Goal: Task Accomplishment & Management: Manage account settings

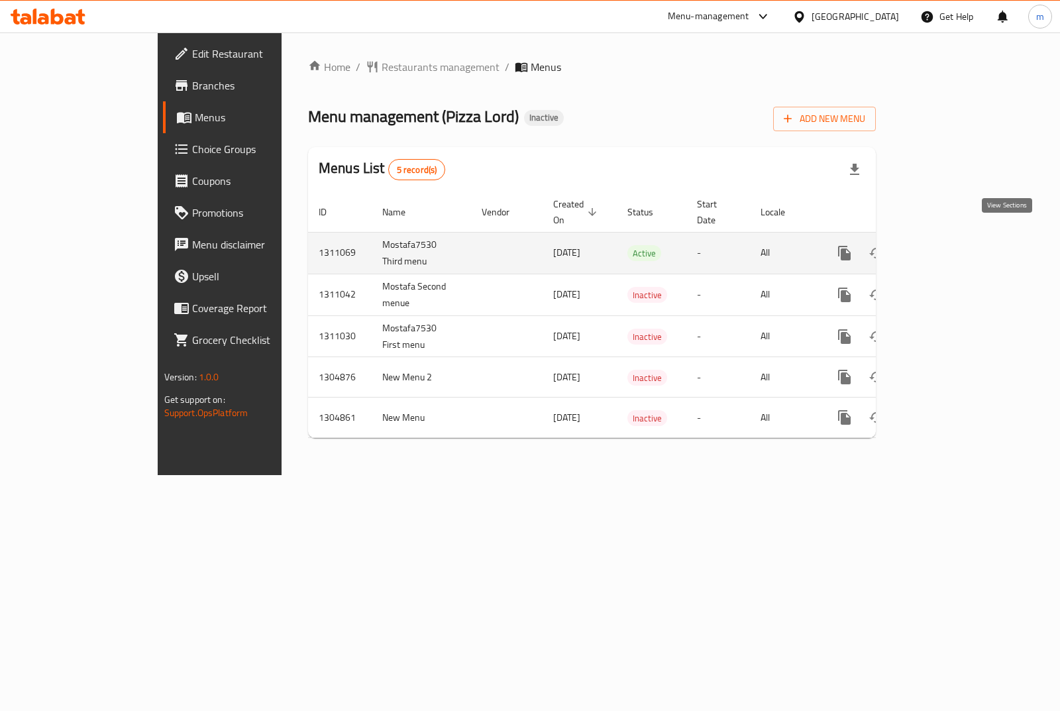
click at [948, 246] on icon "enhanced table" at bounding box center [940, 253] width 16 height 16
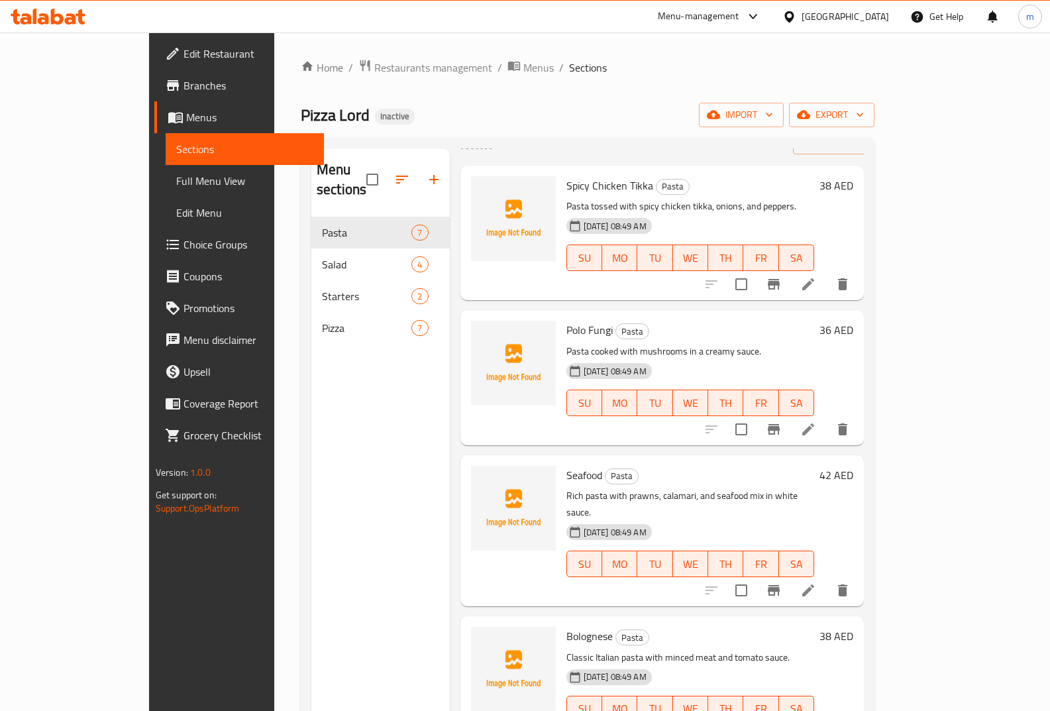
scroll to position [133, 0]
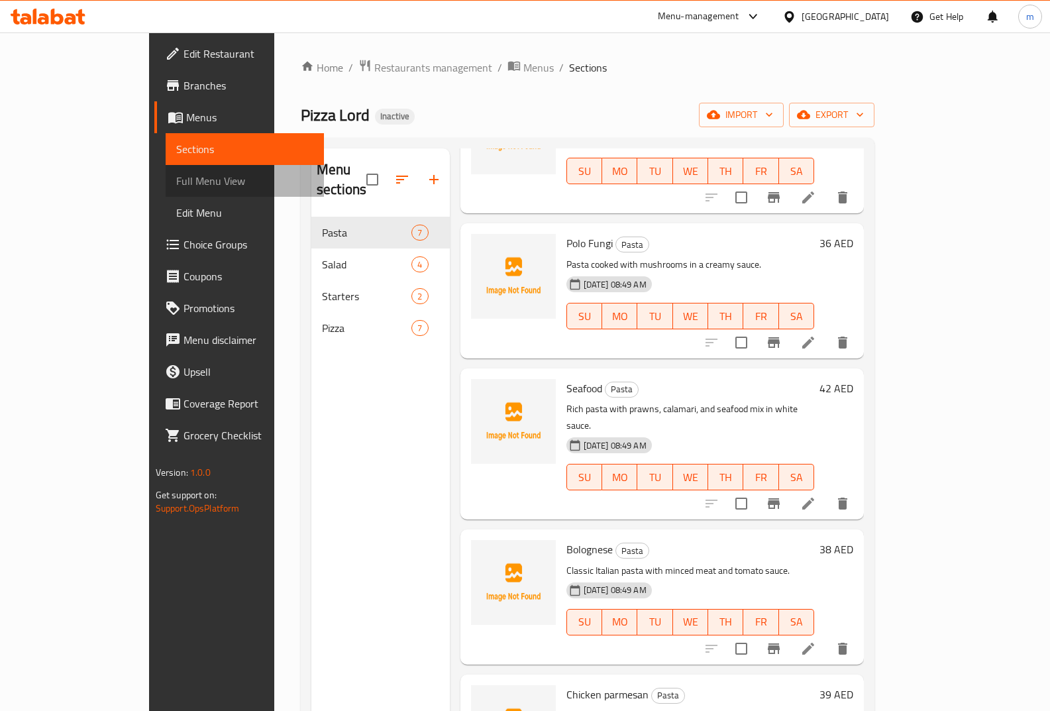
click at [166, 168] on link "Full Menu View" at bounding box center [245, 181] width 159 height 32
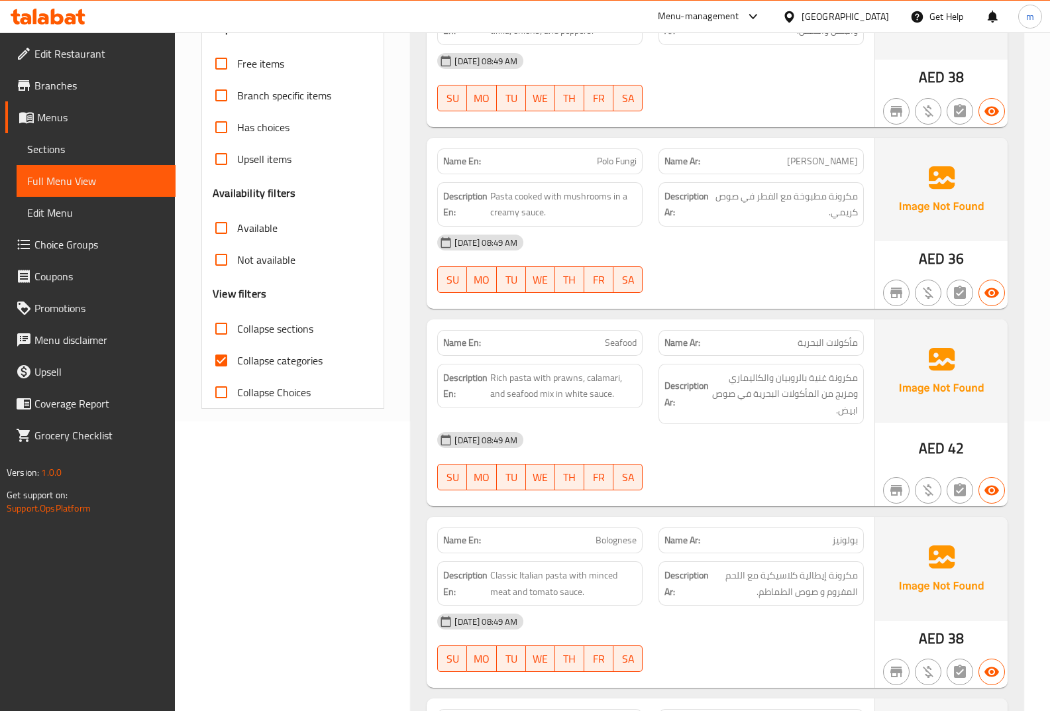
scroll to position [199, 0]
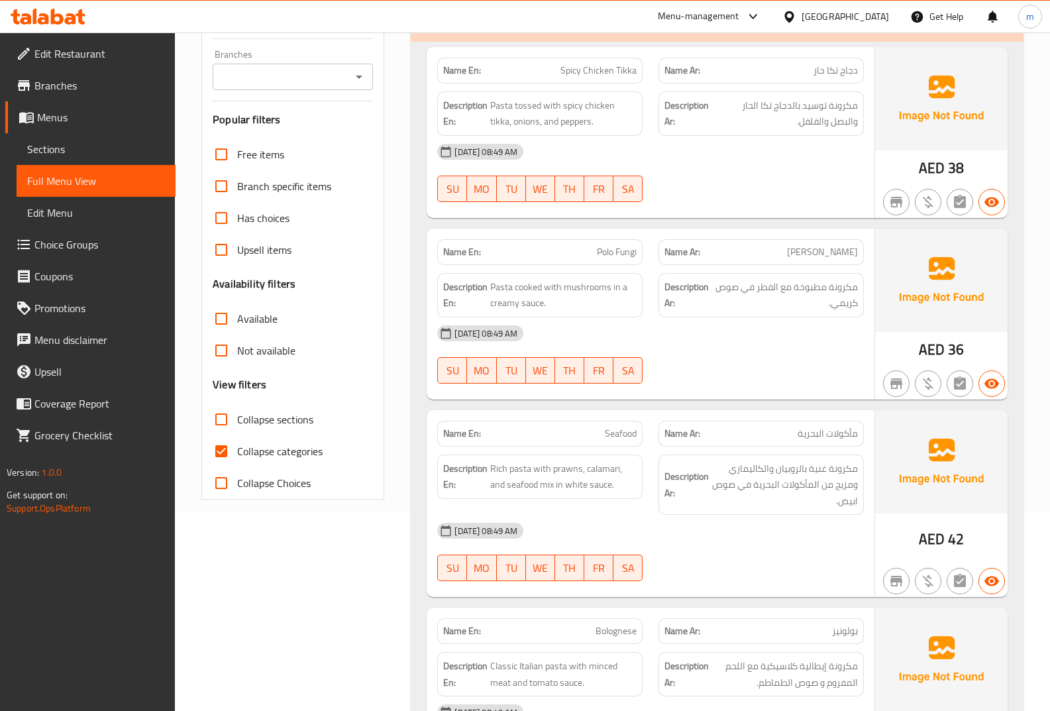
click at [232, 435] on input "Collapse categories" at bounding box center [221, 451] width 32 height 32
checkbox input "false"
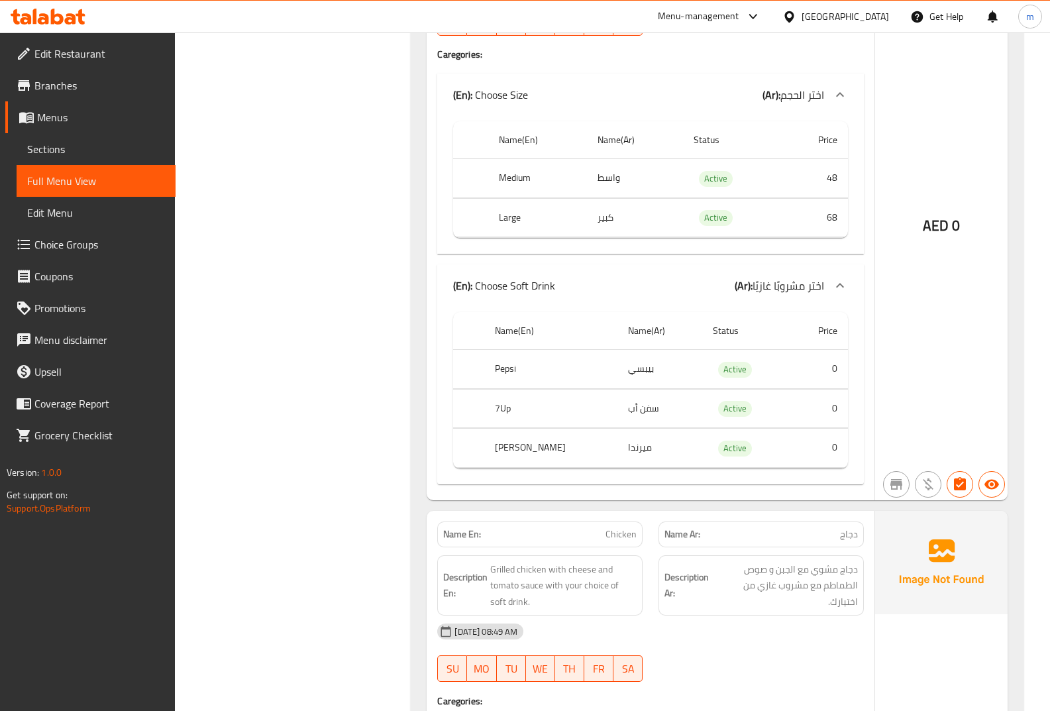
scroll to position [4427, 0]
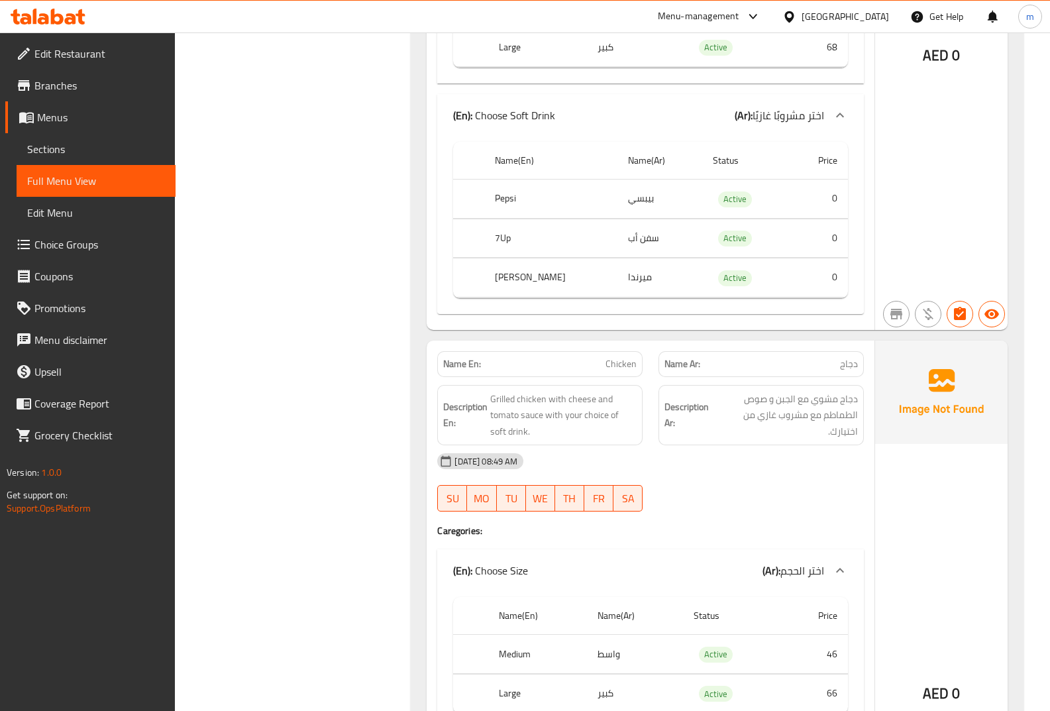
click at [67, 247] on span "Choice Groups" at bounding box center [99, 245] width 131 height 16
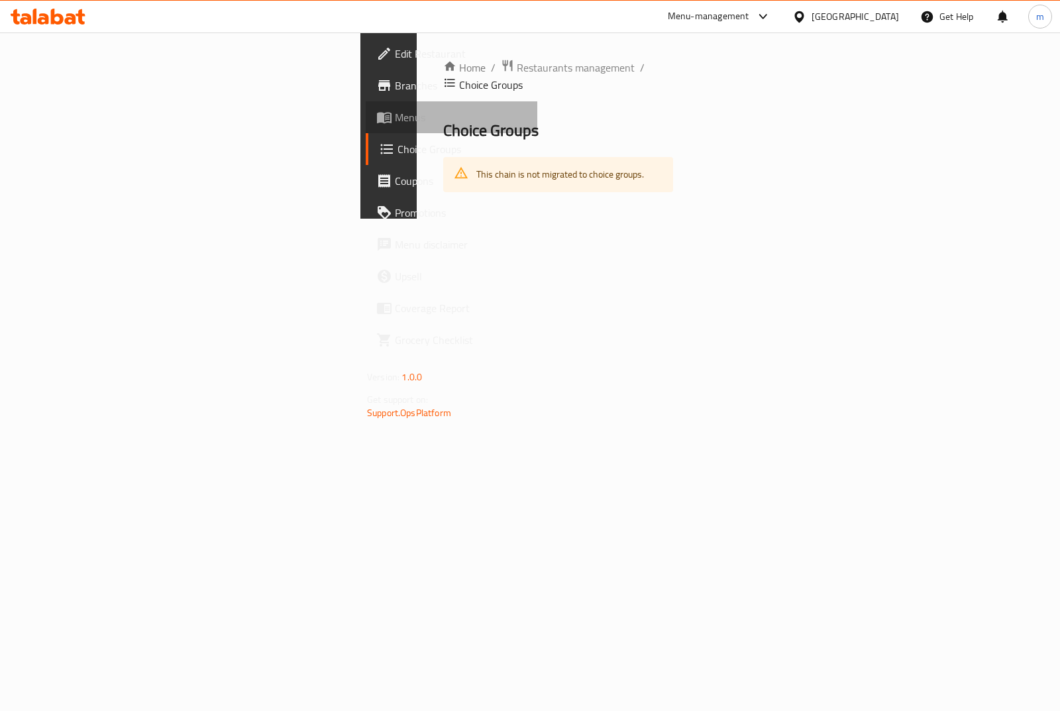
click at [395, 125] on span "Menus" at bounding box center [461, 117] width 132 height 16
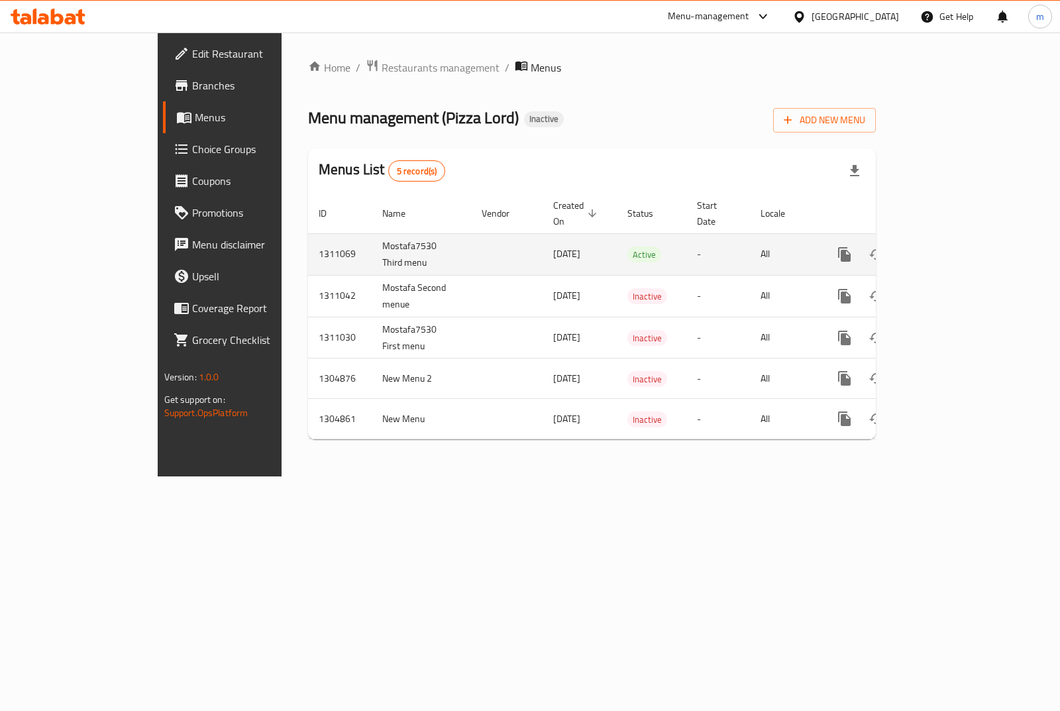
click at [948, 246] on icon "enhanced table" at bounding box center [940, 254] width 16 height 16
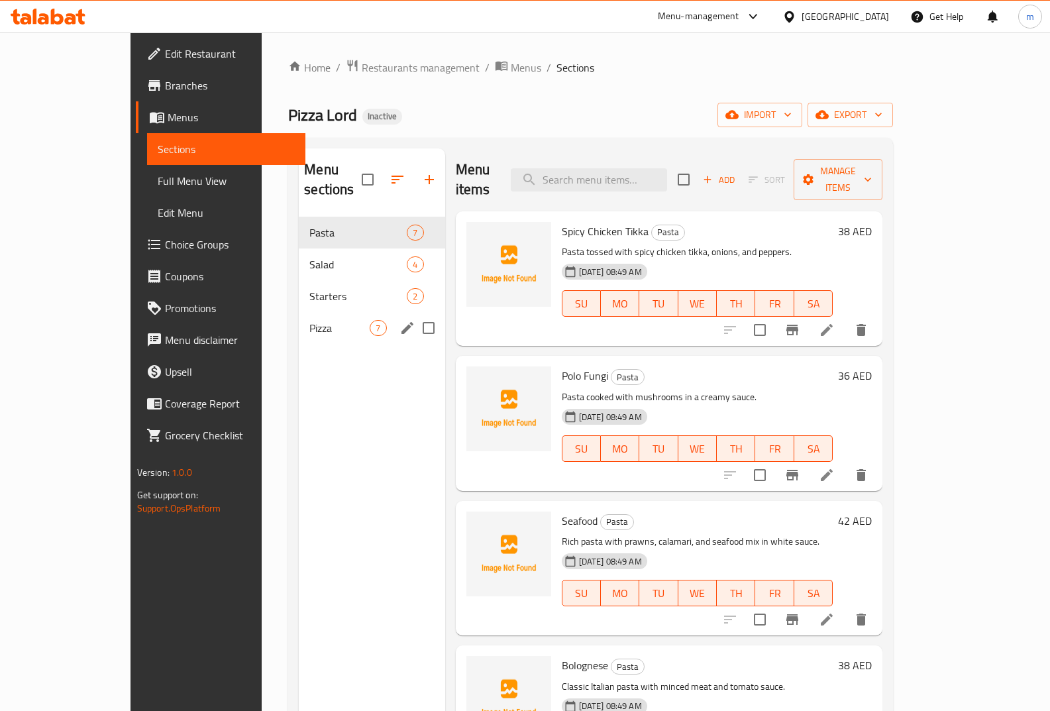
click at [309, 320] on span "Pizza" at bounding box center [339, 328] width 60 height 16
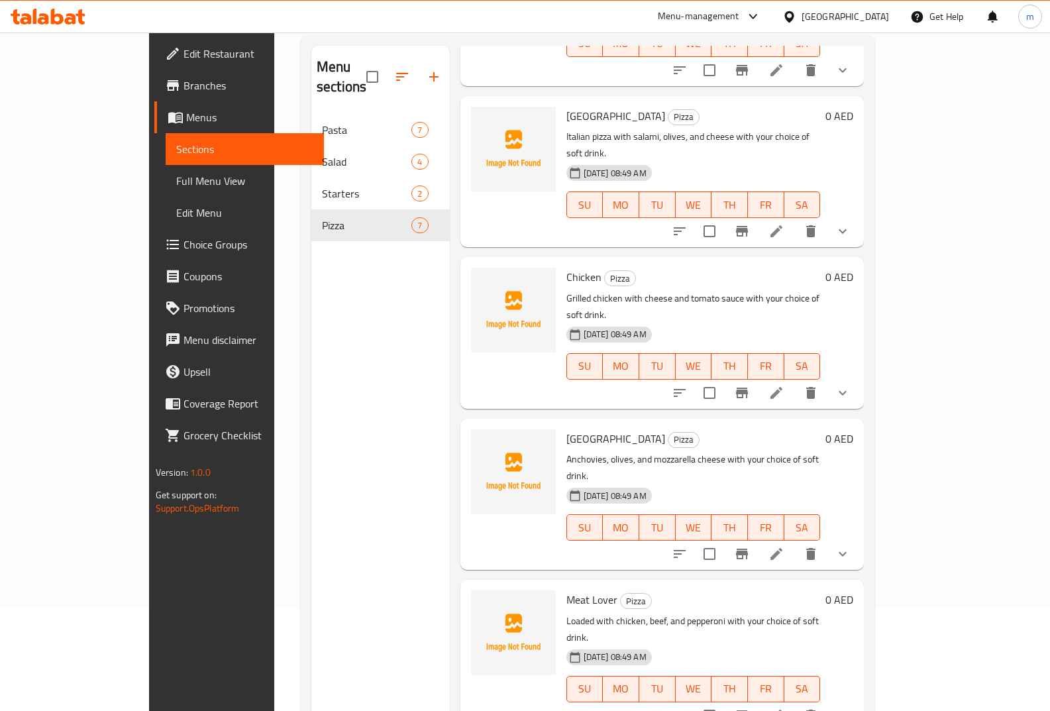
scroll to position [186, 0]
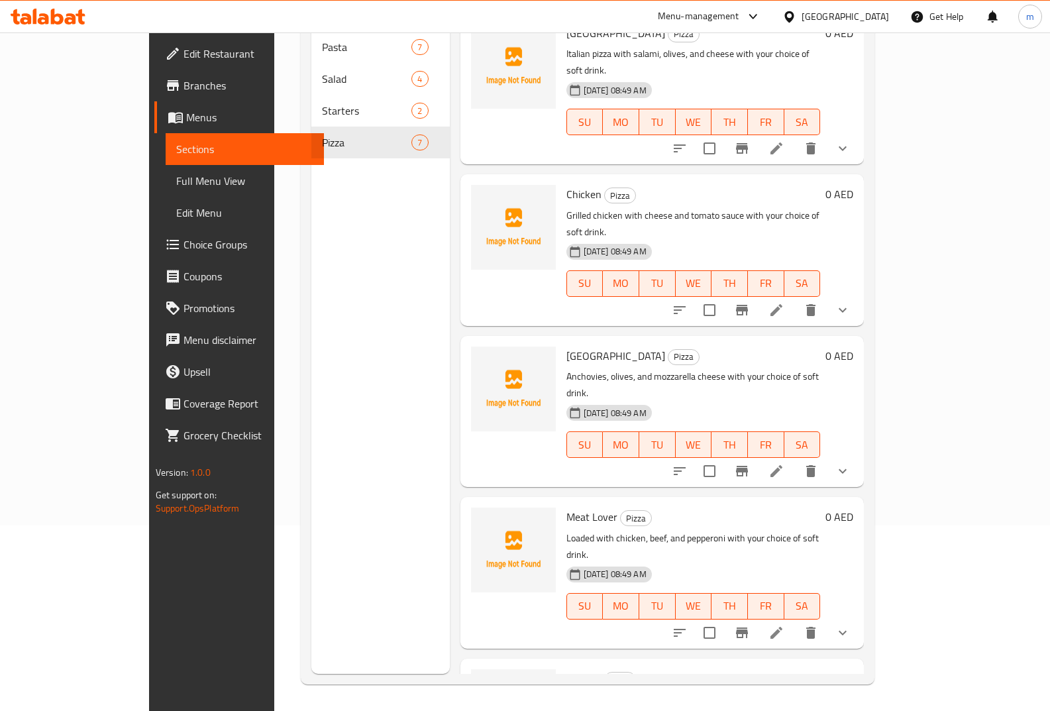
click at [851, 302] on icon "show more" at bounding box center [843, 310] width 16 height 16
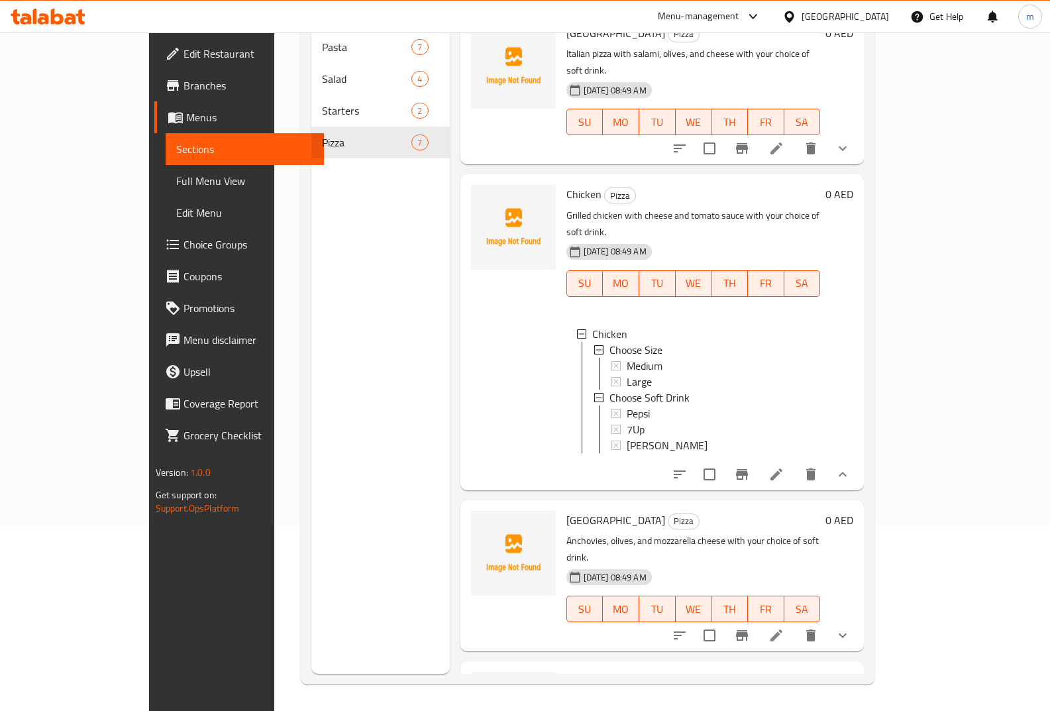
click at [784, 466] on icon at bounding box center [777, 474] width 16 height 16
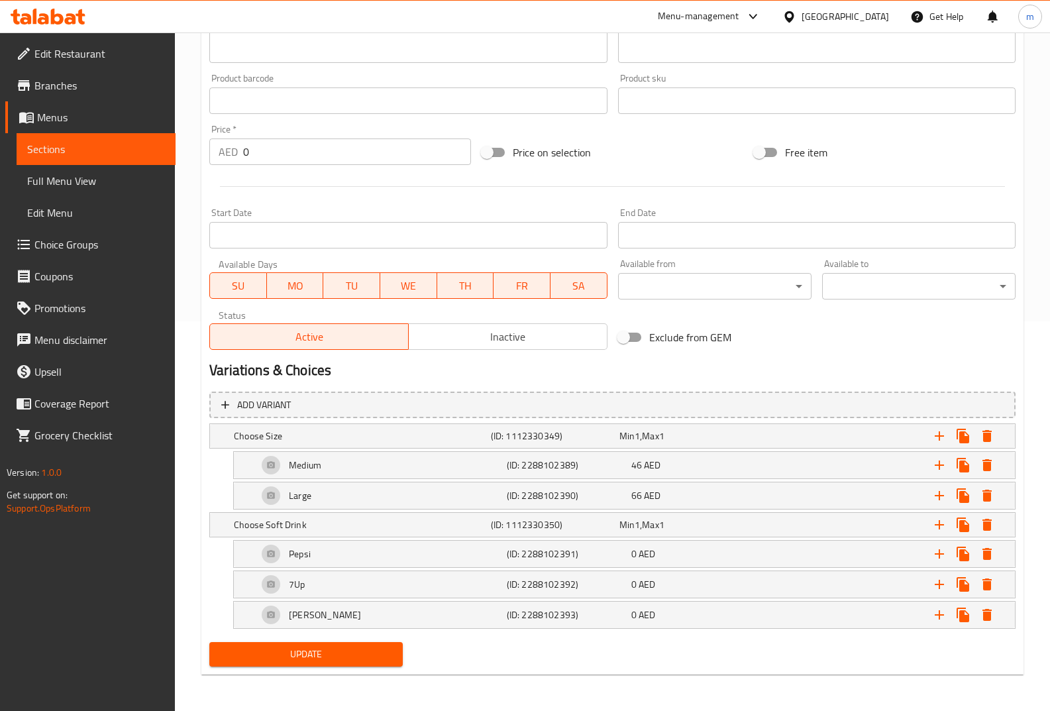
scroll to position [390, 0]
click at [85, 127] on link "Menus" at bounding box center [90, 117] width 170 height 32
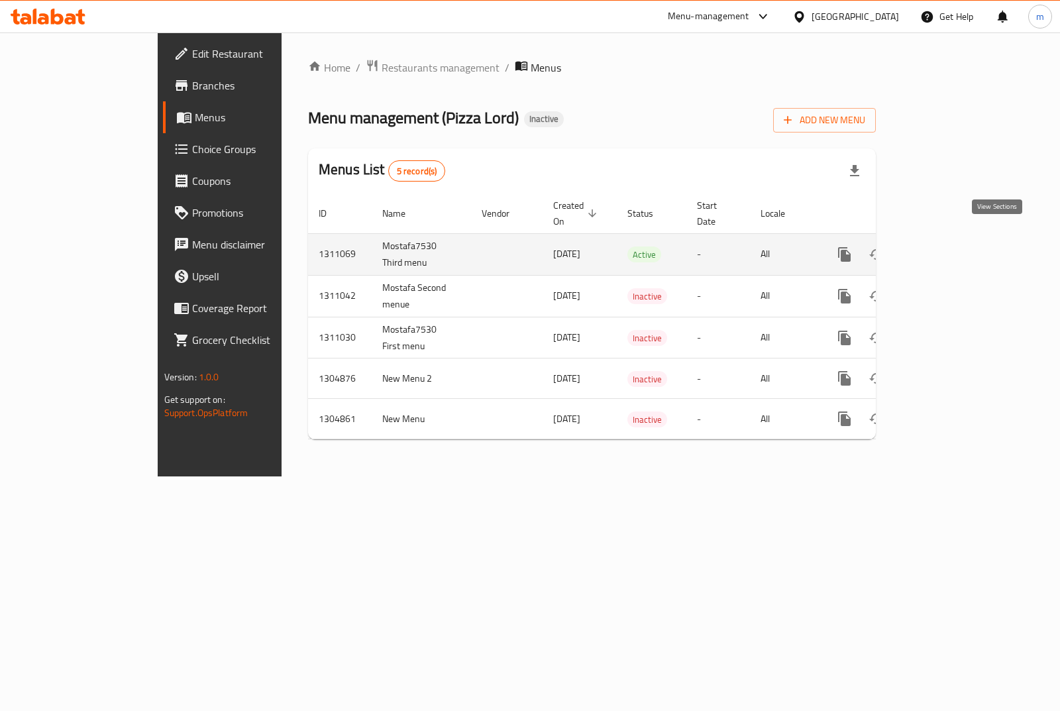
click at [956, 244] on link "enhanced table" at bounding box center [940, 255] width 32 height 32
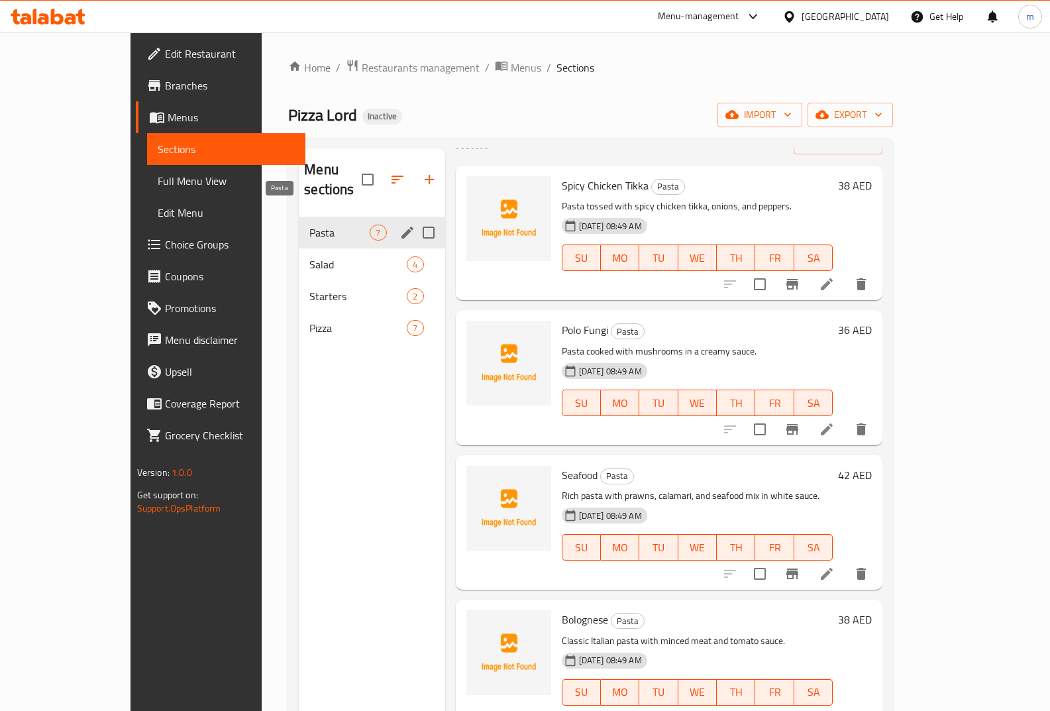
scroll to position [66, 0]
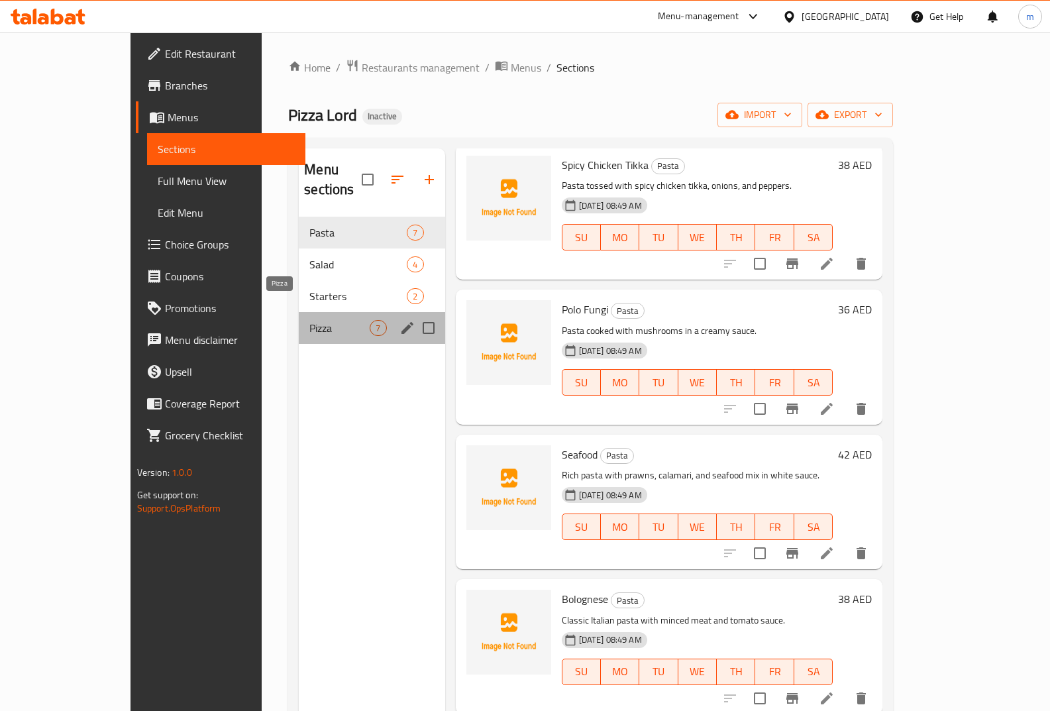
click at [309, 320] on span "Pizza" at bounding box center [339, 328] width 60 height 16
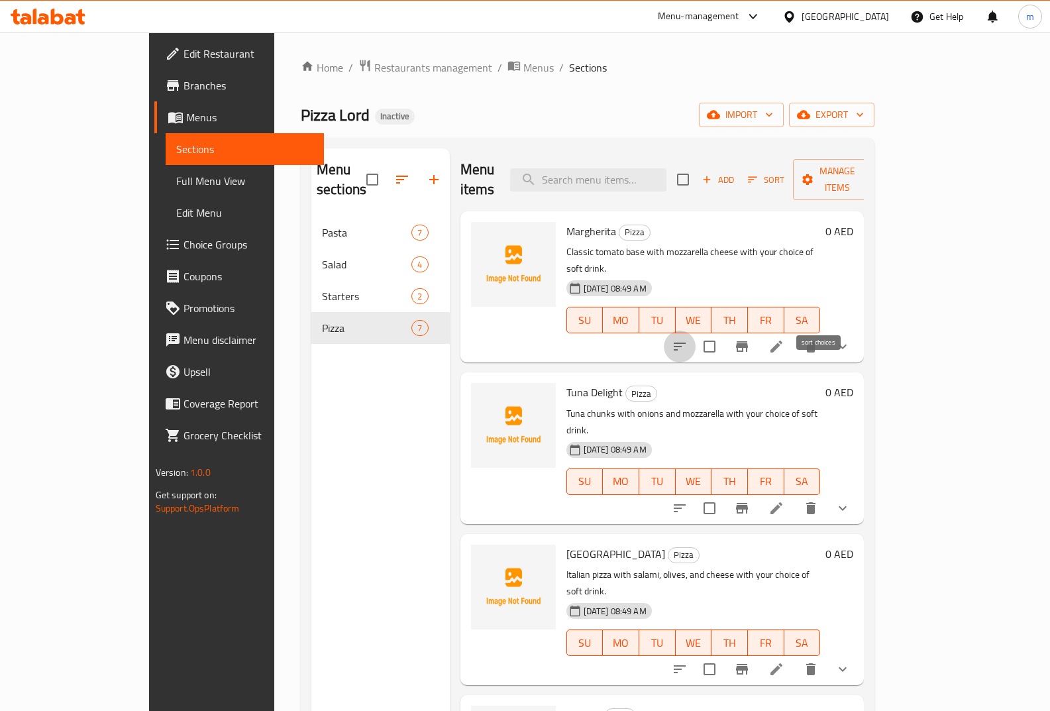
click at [688, 339] on icon "sort-choices" at bounding box center [680, 347] width 16 height 16
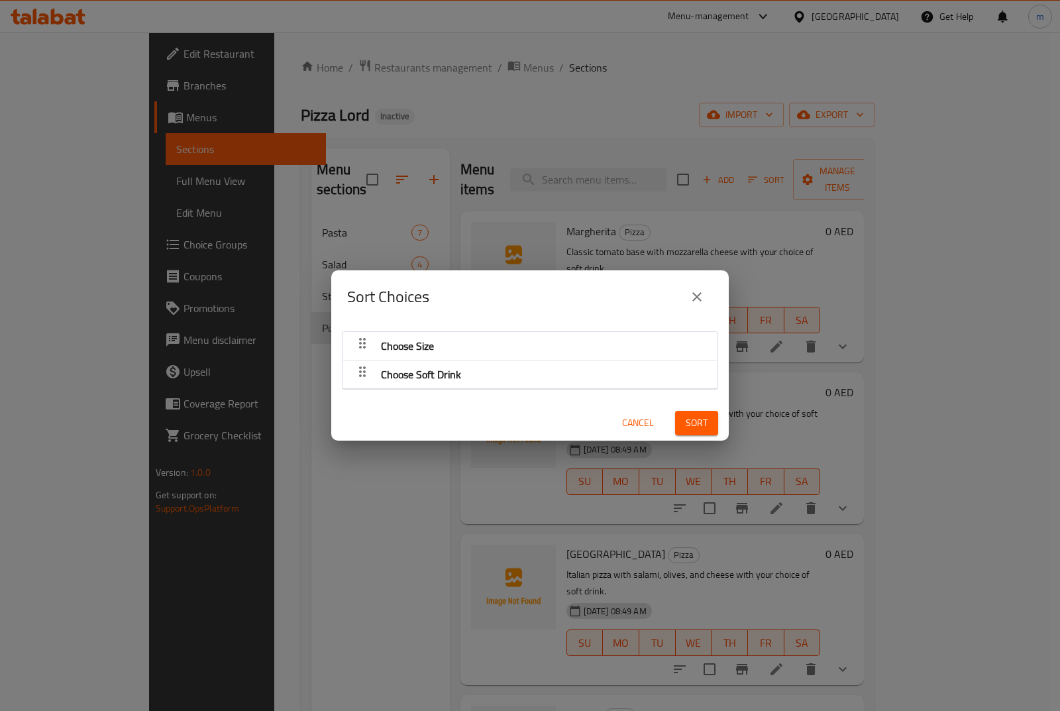
click at [317, 343] on div "Sort Choices Choose Size Choose Soft Drink Cancel Sort" at bounding box center [530, 355] width 1060 height 711
click at [346, 342] on div "Choose Size" at bounding box center [530, 346] width 375 height 28
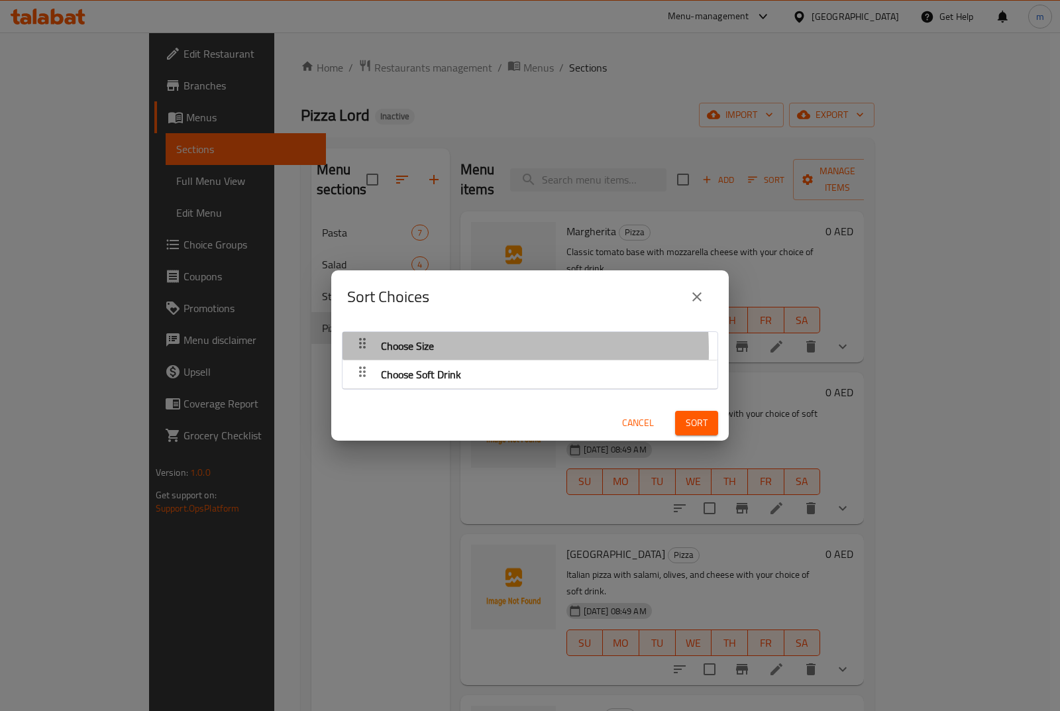
click at [370, 352] on div "button" at bounding box center [362, 346] width 27 height 32
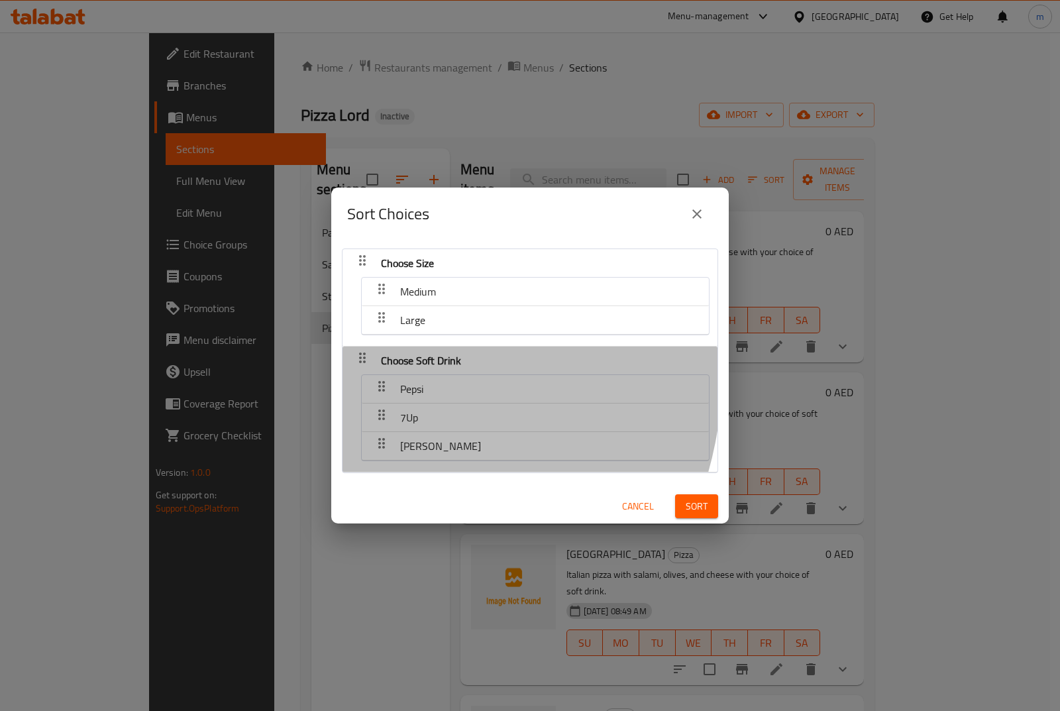
click at [358, 372] on div "Pepsi 7Up [PERSON_NAME]" at bounding box center [529, 420] width 359 height 97
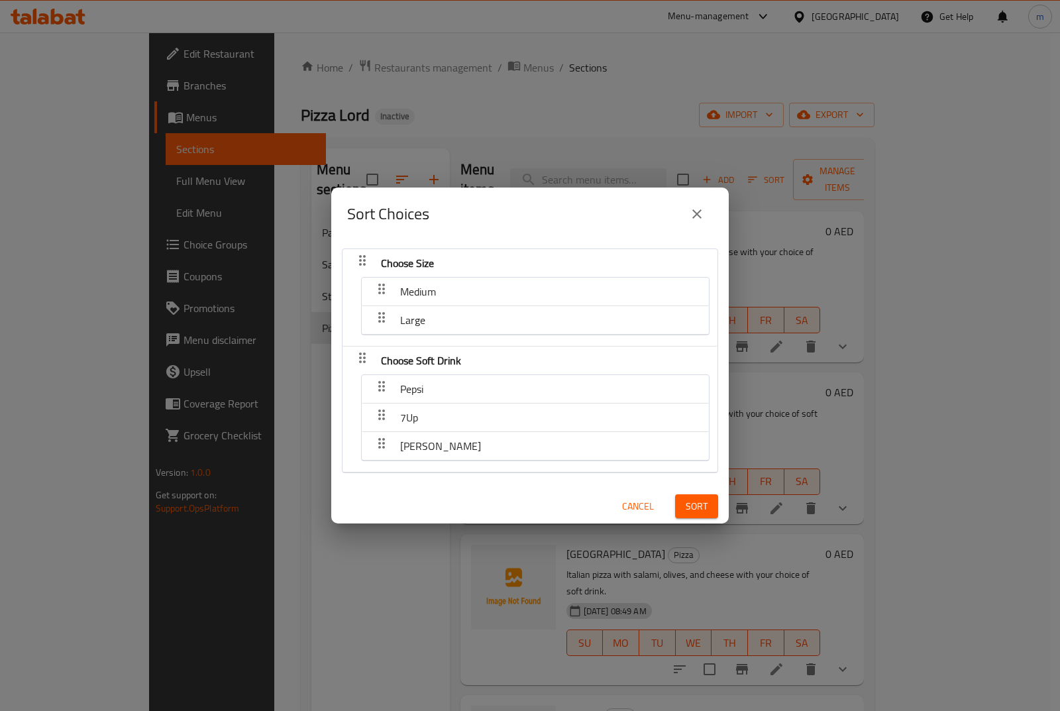
click at [364, 364] on icon "button" at bounding box center [362, 358] width 16 height 16
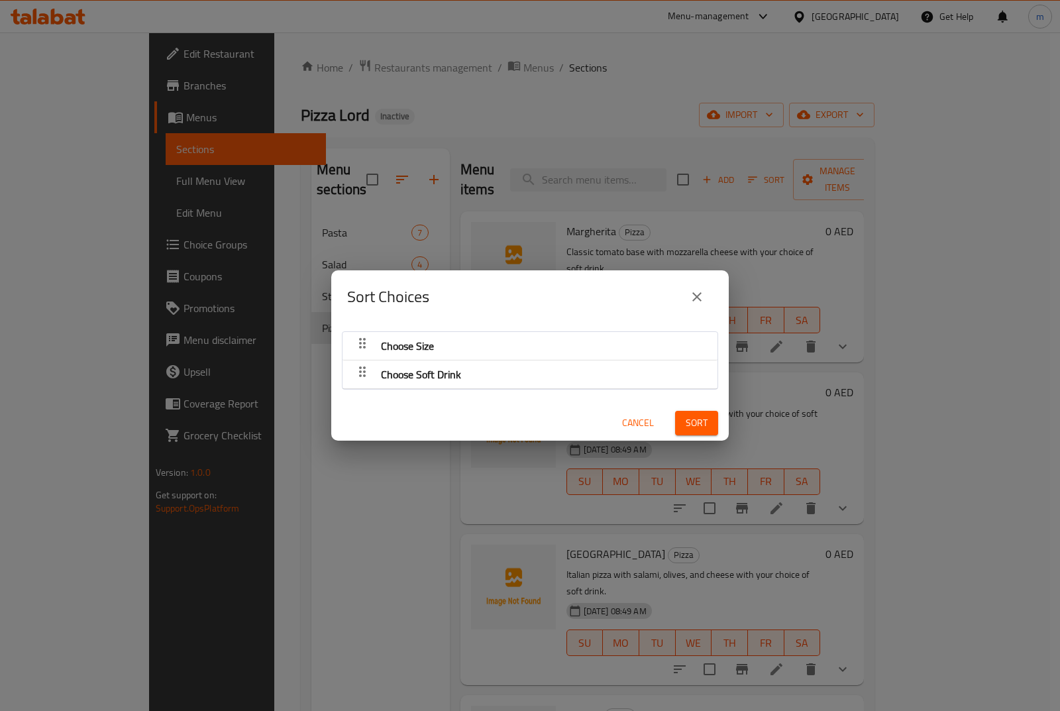
click at [349, 355] on div "button" at bounding box center [362, 346] width 27 height 32
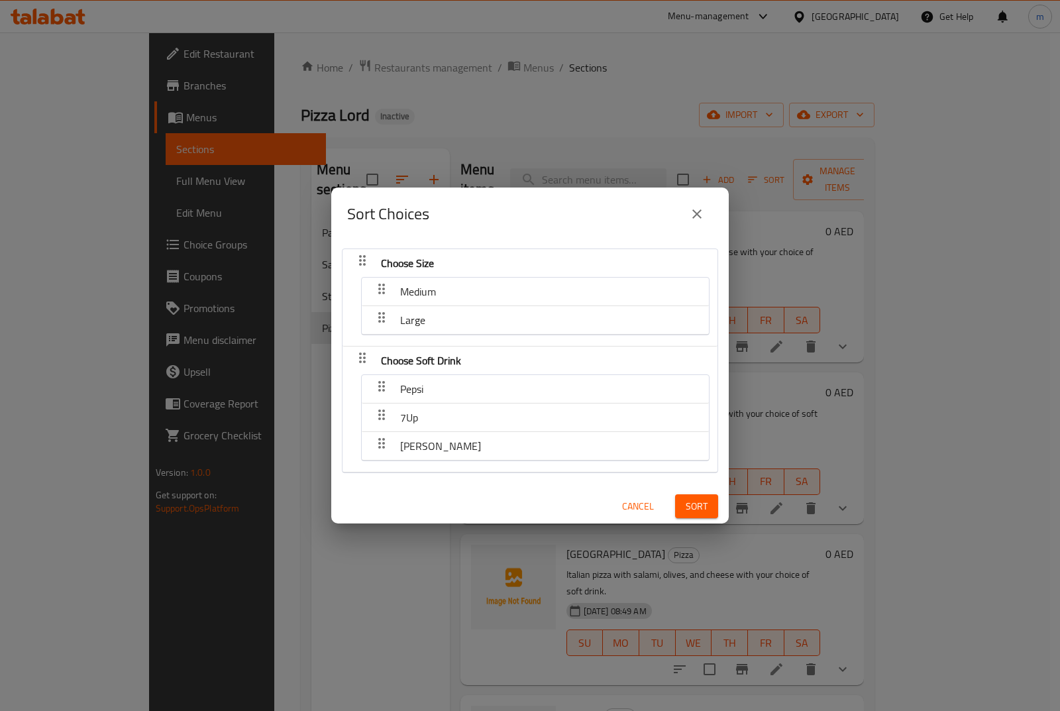
click at [694, 212] on icon "close" at bounding box center [697, 214] width 16 height 16
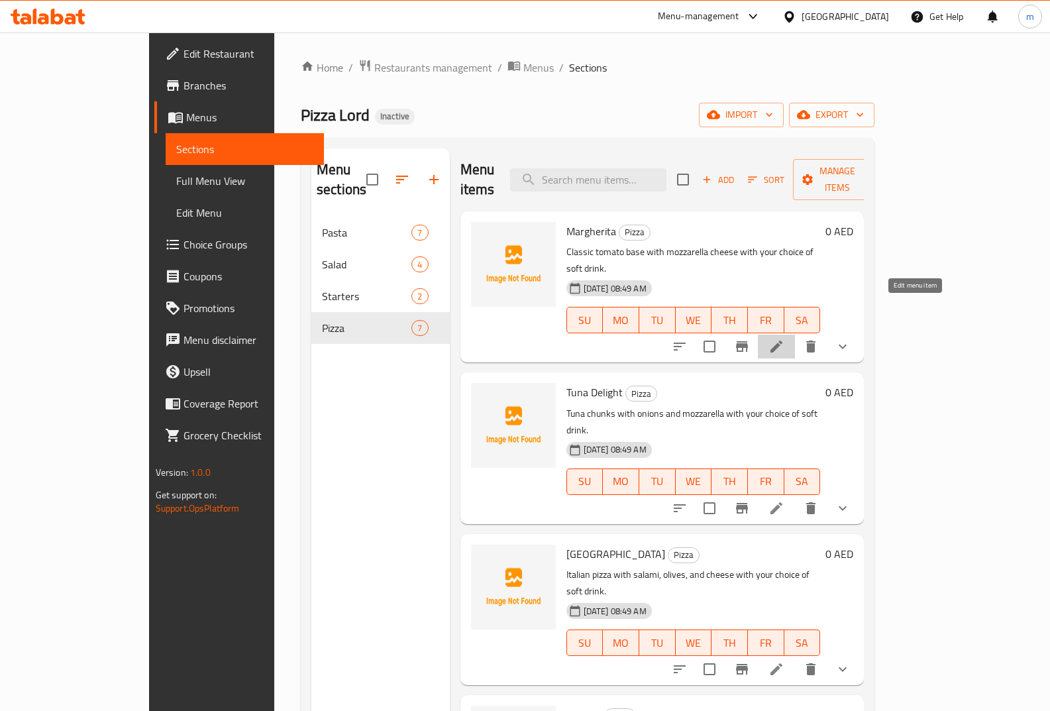
click at [784, 339] on icon at bounding box center [777, 347] width 16 height 16
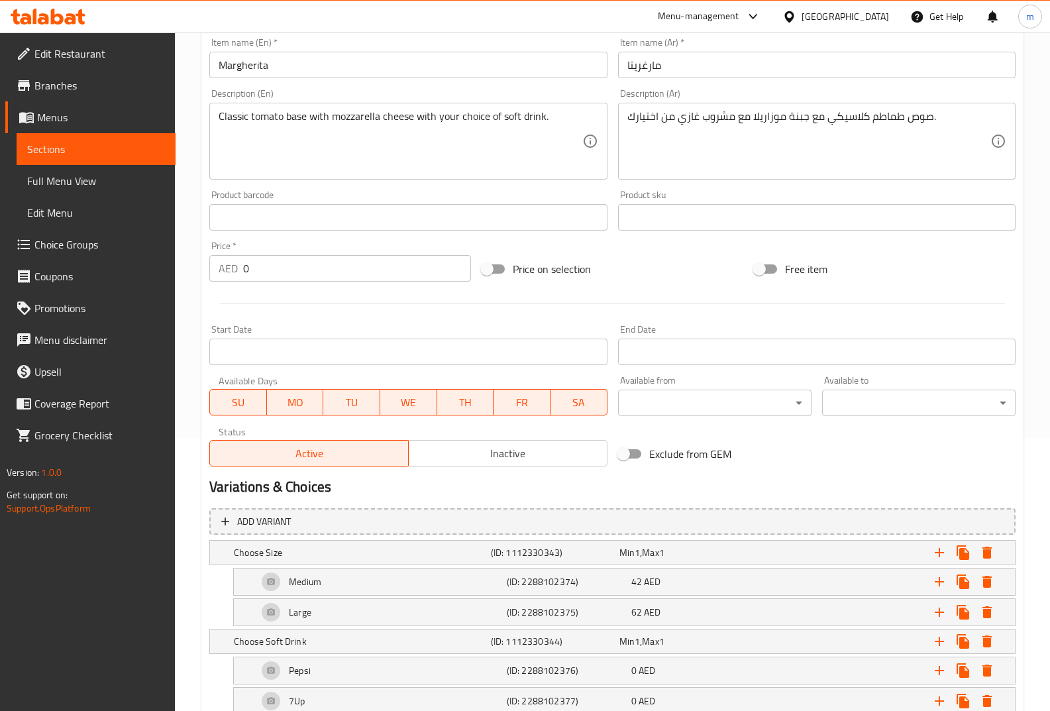
scroll to position [390, 0]
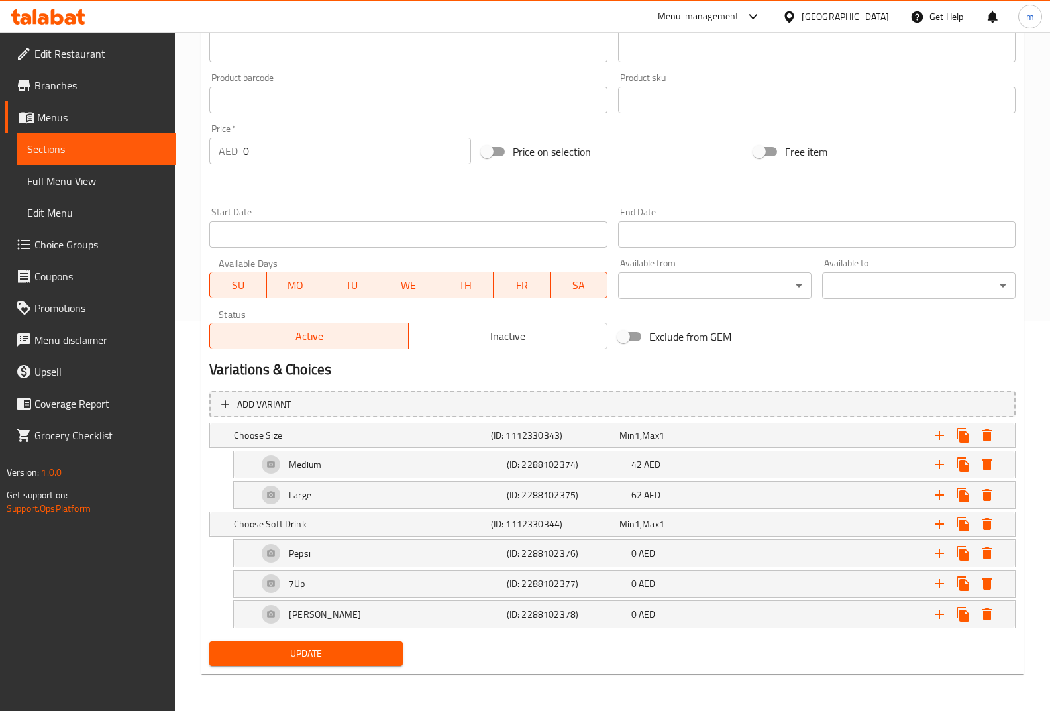
click at [73, 139] on link "Sections" at bounding box center [96, 149] width 159 height 32
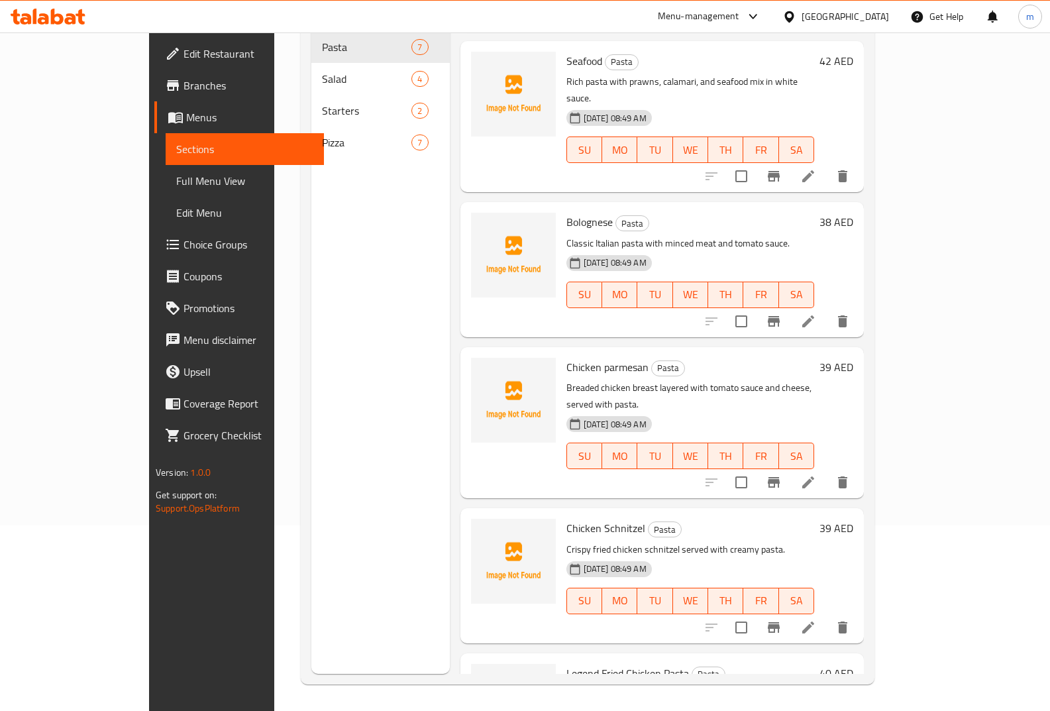
scroll to position [335, 0]
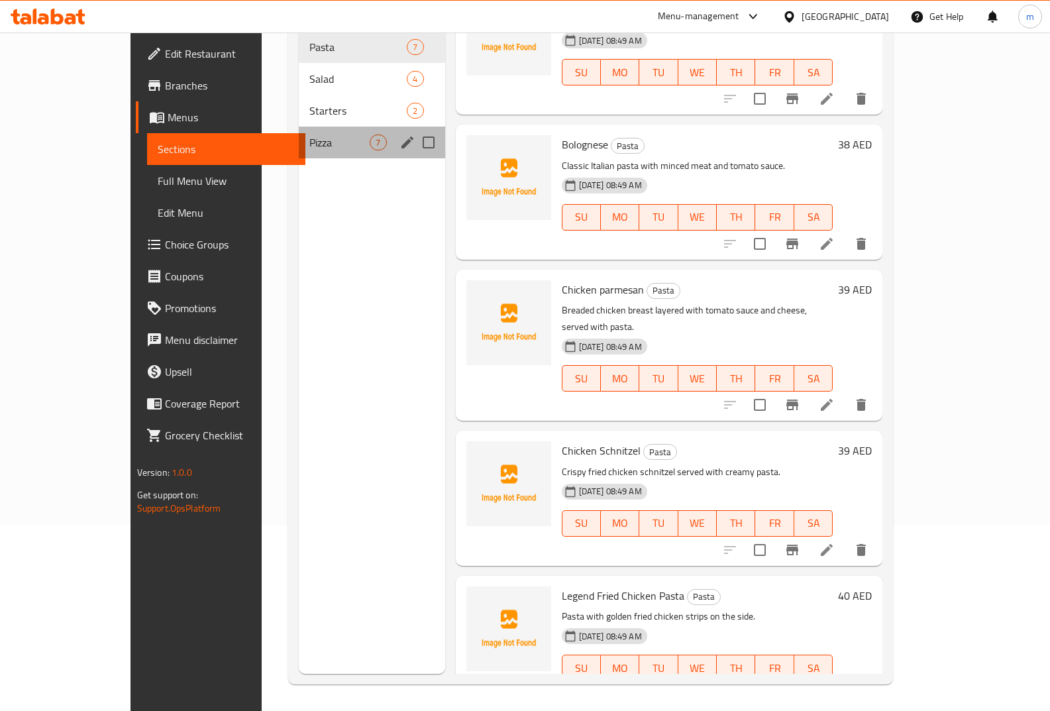
click at [299, 127] on div "Pizza 7" at bounding box center [372, 143] width 146 height 32
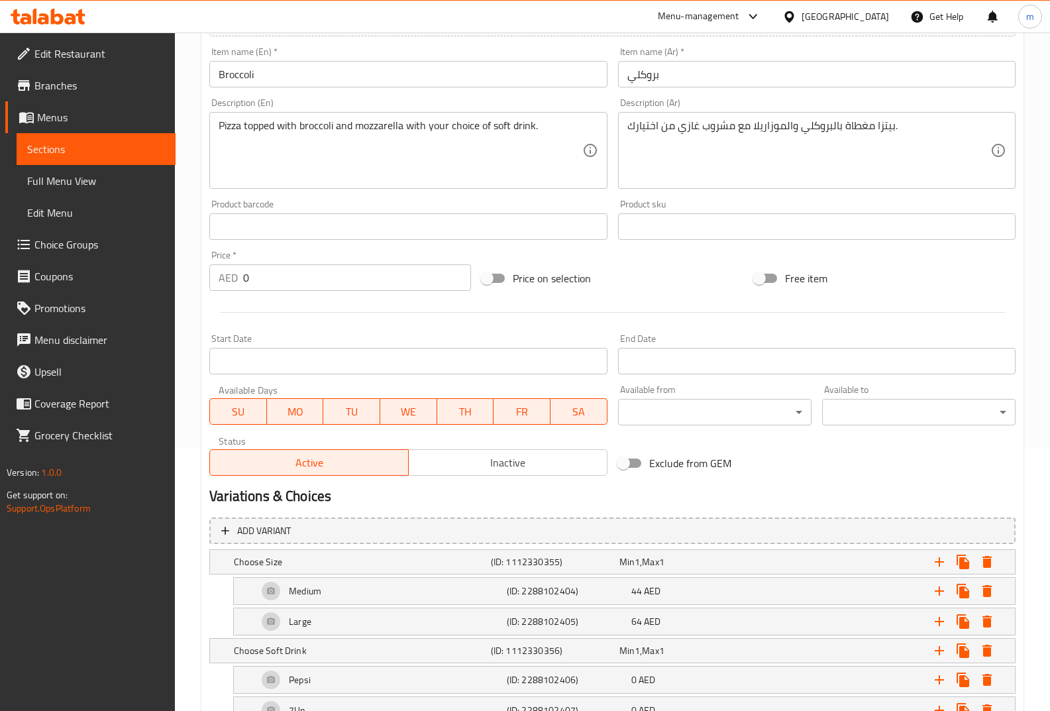
scroll to position [390, 0]
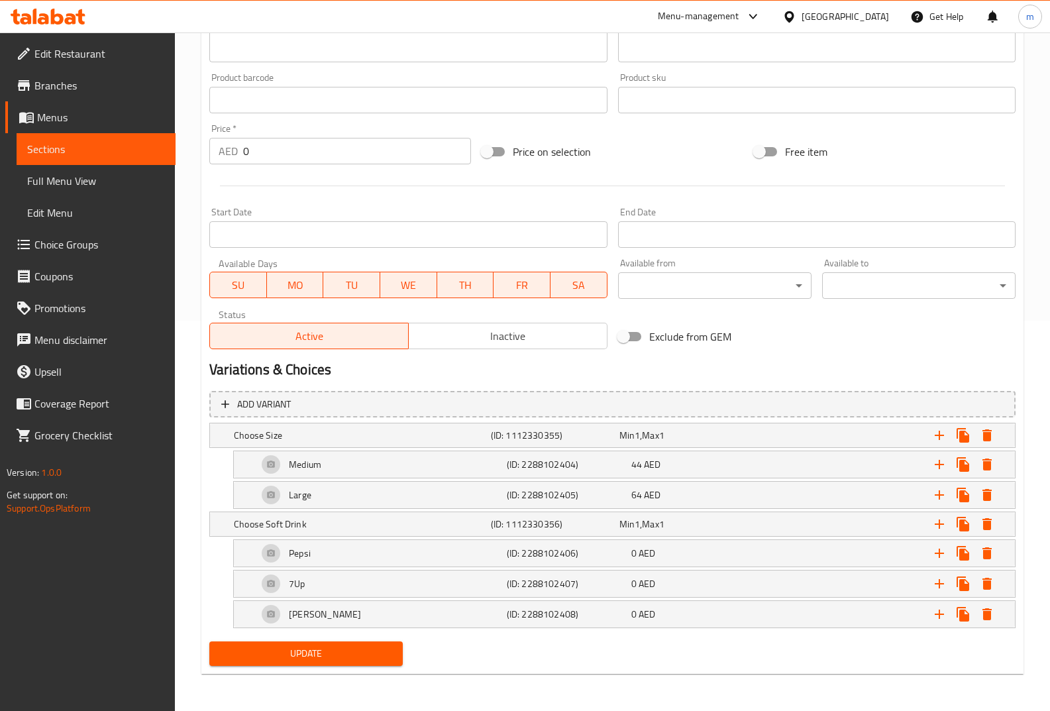
click at [72, 150] on span "Sections" at bounding box center [96, 149] width 138 height 16
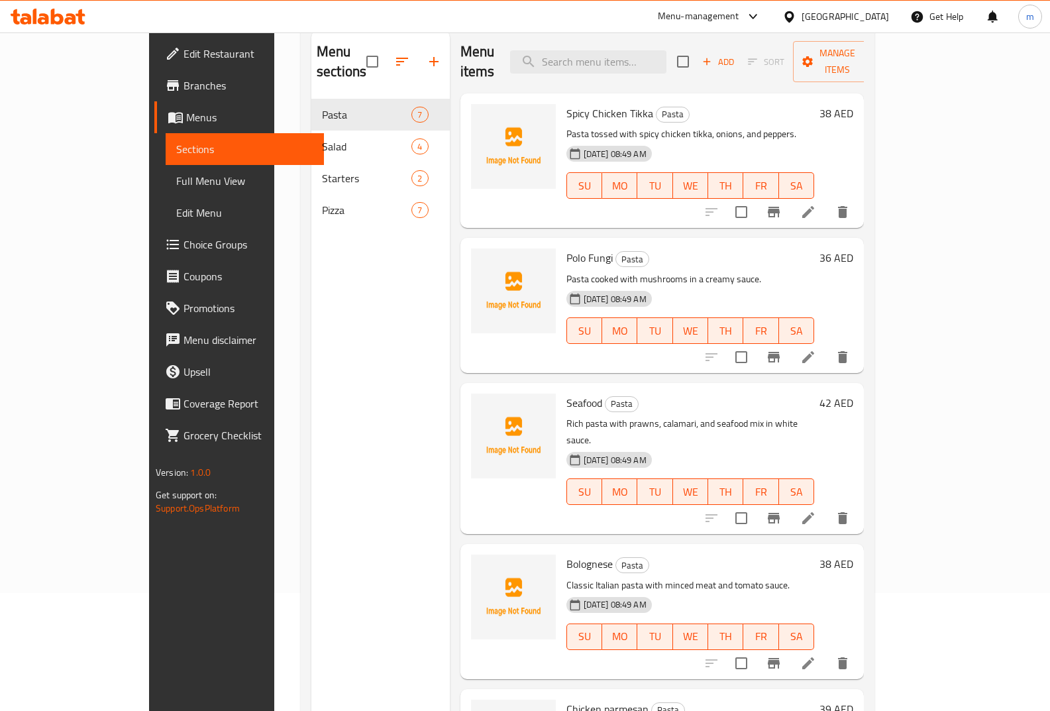
scroll to position [53, 0]
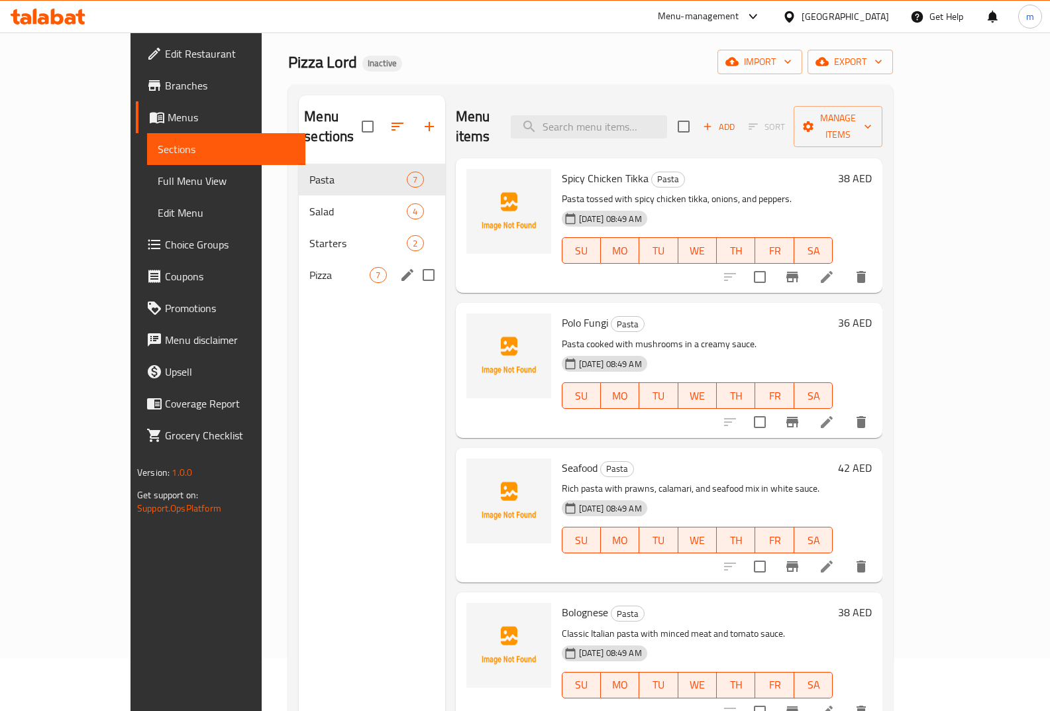
click at [299, 259] on div "Pizza 7" at bounding box center [372, 275] width 146 height 32
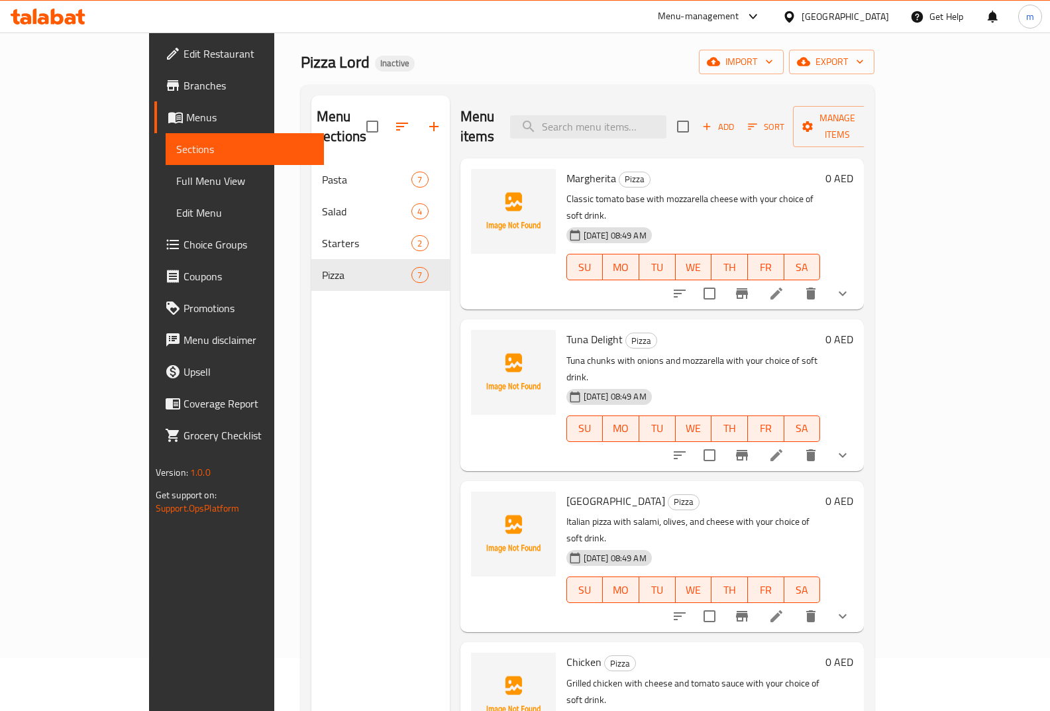
scroll to position [66, 0]
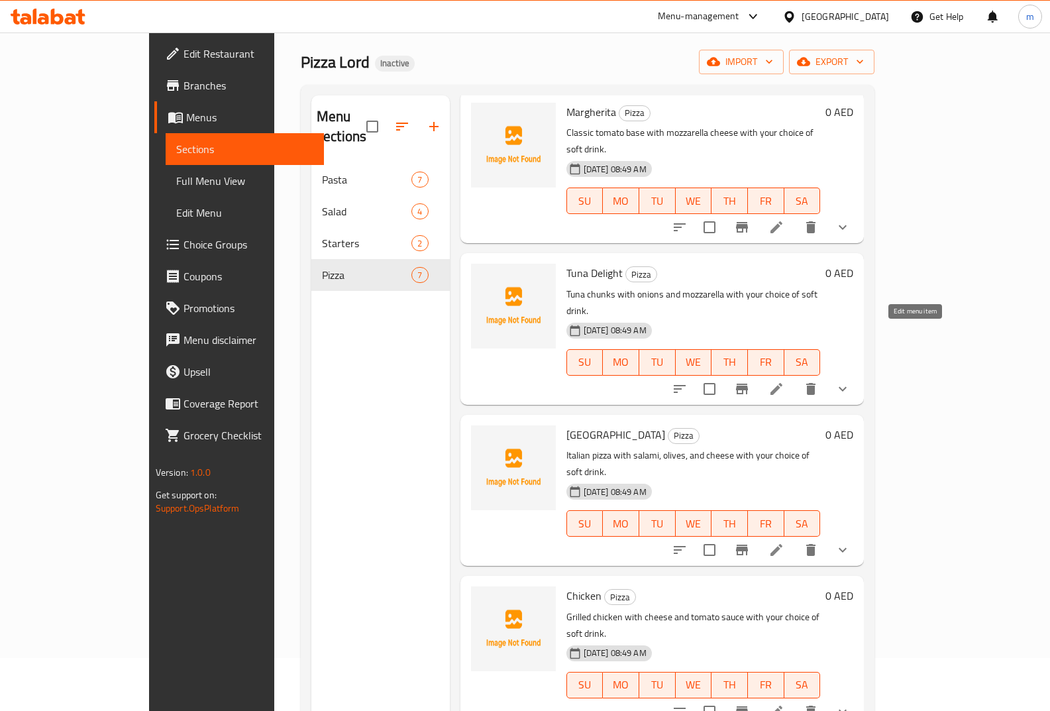
click at [784, 381] on icon at bounding box center [777, 389] width 16 height 16
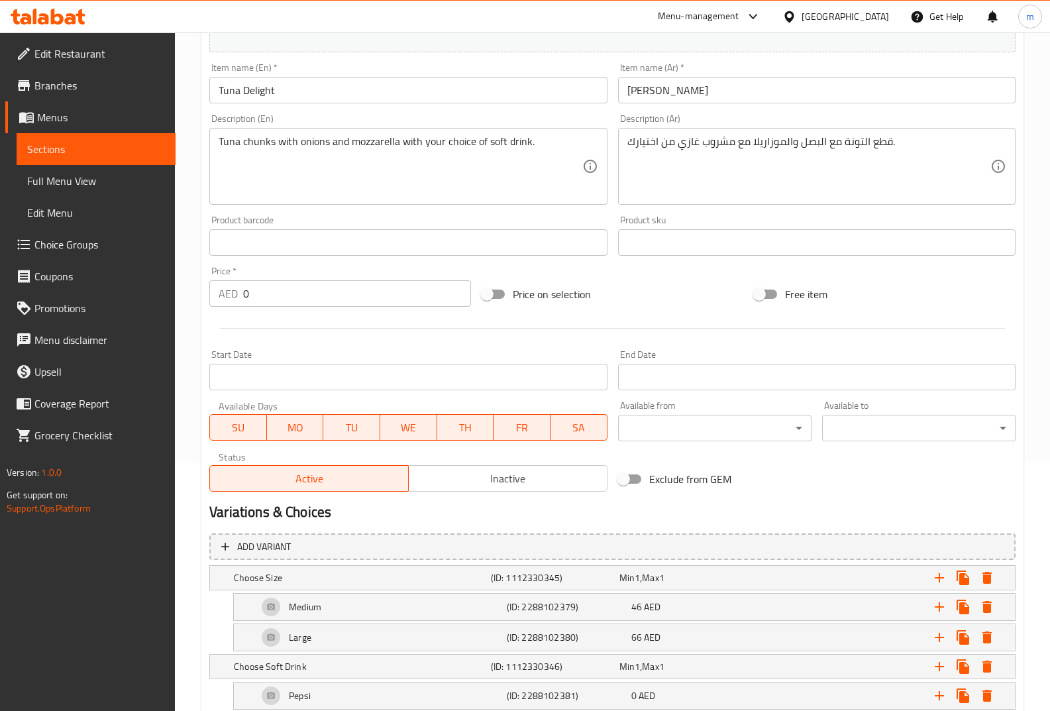
scroll to position [390, 0]
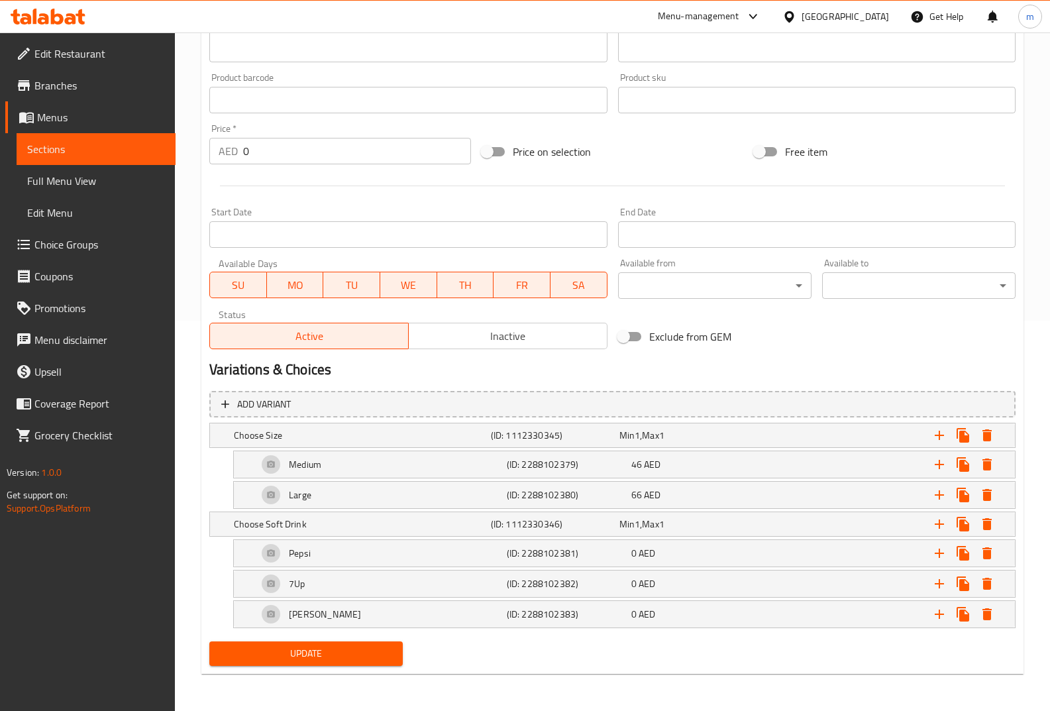
click at [51, 121] on span "Menus" at bounding box center [101, 117] width 128 height 16
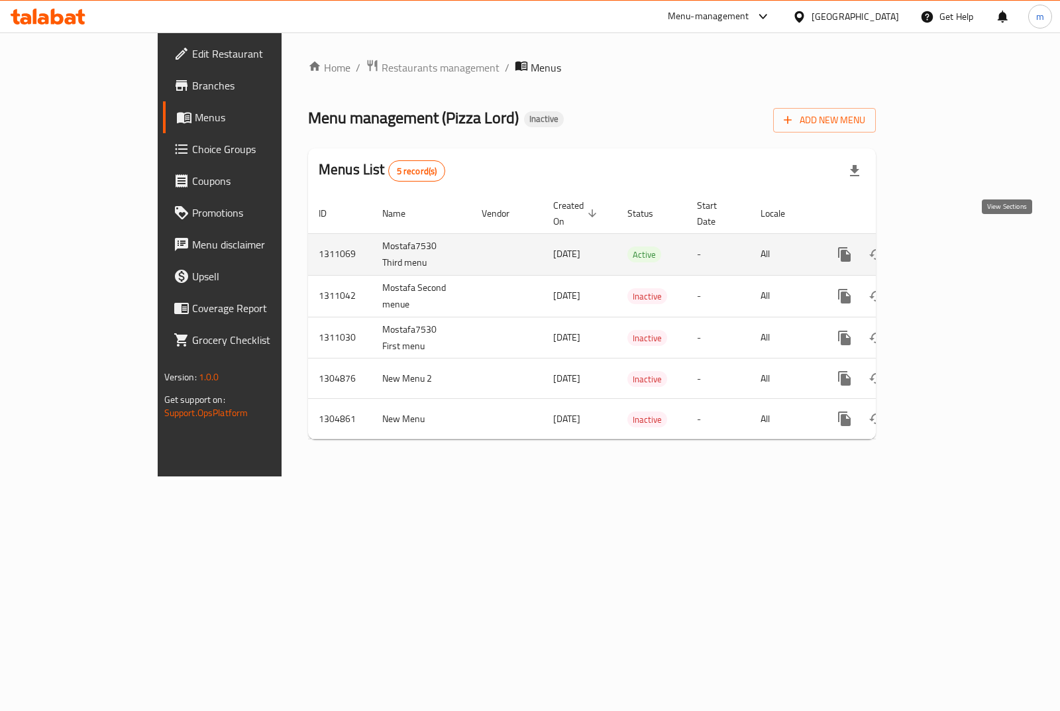
click at [948, 246] on icon "enhanced table" at bounding box center [940, 254] width 16 height 16
